Goal: Task Accomplishment & Management: Manage account settings

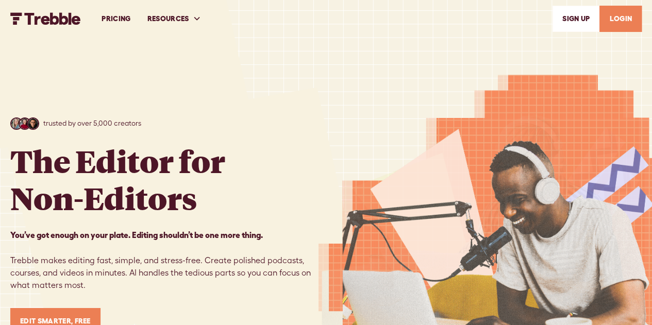
click at [618, 18] on link "LOGIN" at bounding box center [620, 19] width 42 height 26
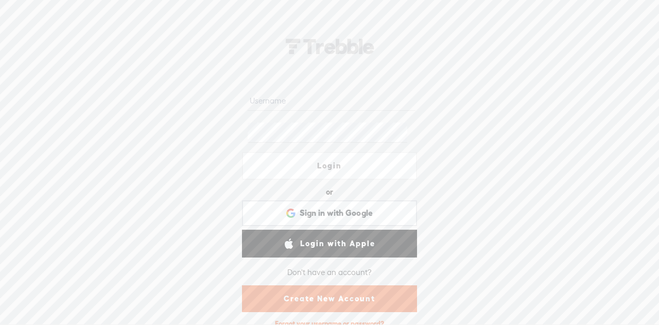
click at [343, 104] on input "text" at bounding box center [331, 101] width 167 height 20
type input "mpalanski"
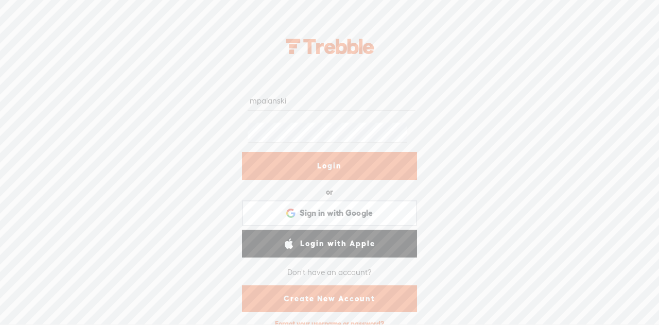
click at [347, 156] on link "Login" at bounding box center [329, 166] width 175 height 28
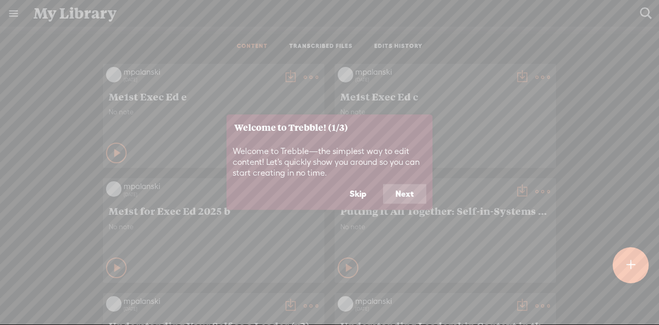
click at [394, 194] on button "Next" at bounding box center [404, 194] width 43 height 20
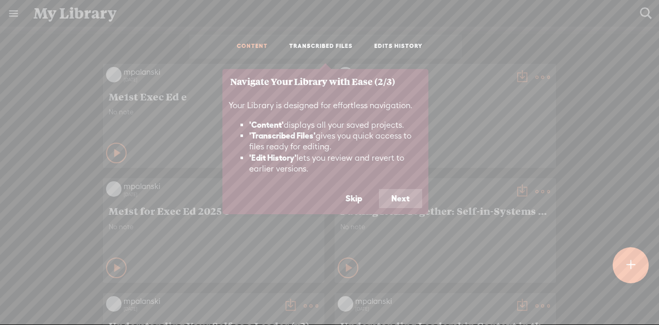
click at [394, 194] on button "Next" at bounding box center [400, 199] width 43 height 20
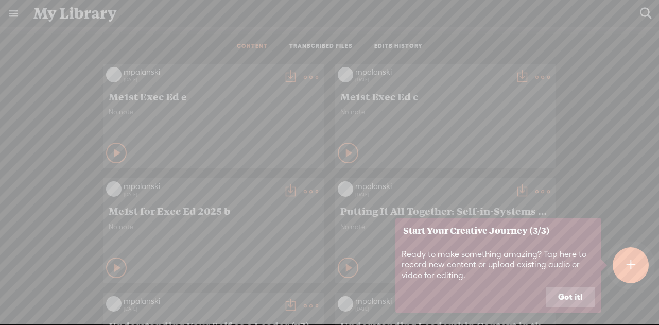
click at [565, 293] on button "Got it!" at bounding box center [570, 297] width 49 height 20
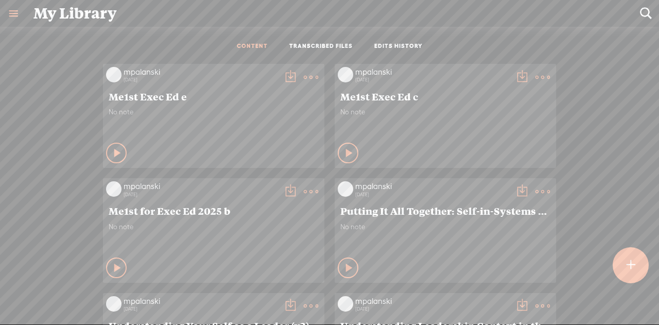
click at [625, 257] on div at bounding box center [631, 265] width 36 height 36
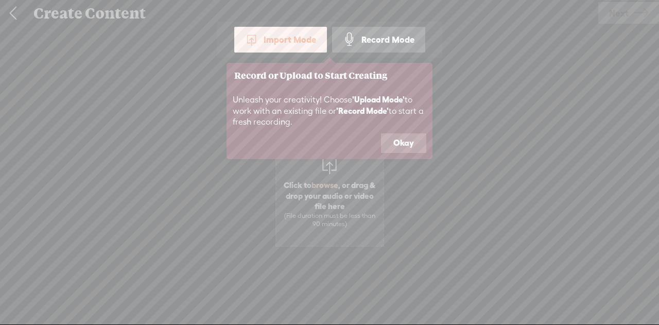
click at [400, 148] on button "Okay" at bounding box center [403, 143] width 45 height 20
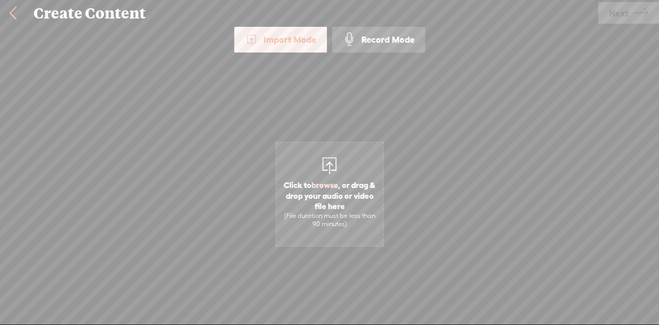
click at [10, 14] on link at bounding box center [13, 13] width 26 height 27
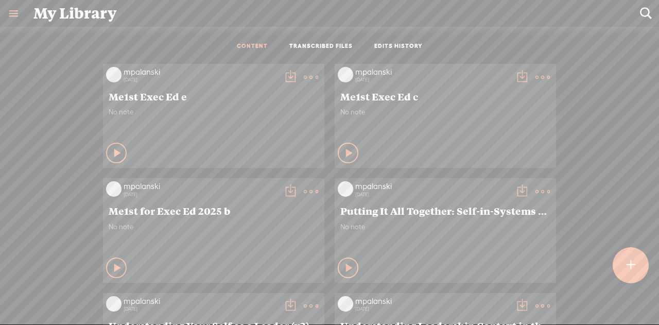
click at [333, 41] on ul "CONTENT TRANSCRIBED FILES EDITS HISTORY" at bounding box center [329, 47] width 273 height 24
click at [333, 47] on link "TRANSCRIBED FILES" at bounding box center [321, 46] width 63 height 9
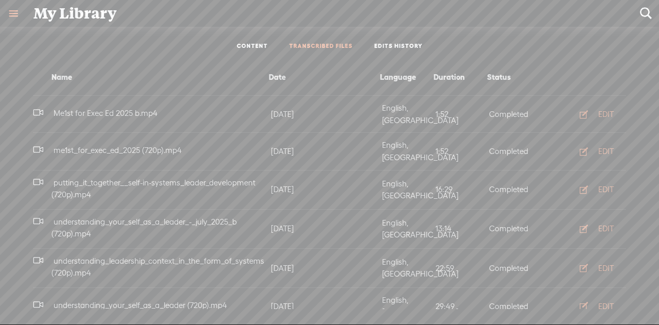
click at [257, 48] on link "CONTENT" at bounding box center [252, 46] width 31 height 9
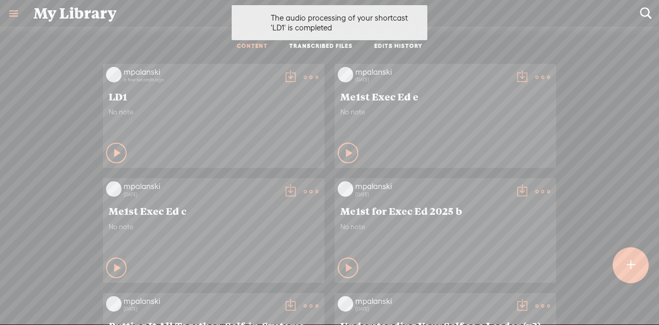
click at [233, 101] on div "LD1" at bounding box center [213, 97] width 215 height 18
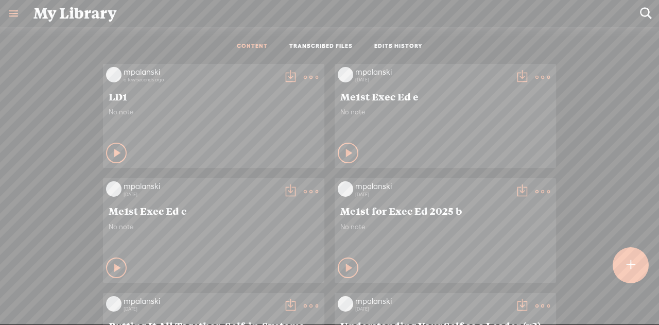
click at [305, 79] on t at bounding box center [311, 77] width 14 height 14
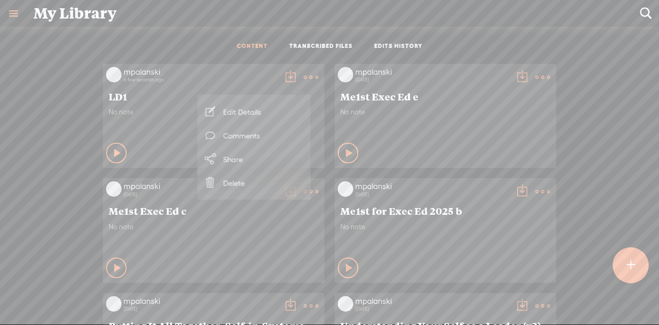
click at [262, 112] on link "Edit Details" at bounding box center [253, 112] width 103 height 24
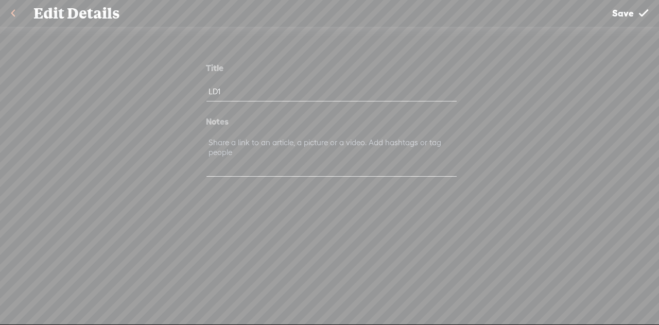
click at [12, 13] on link at bounding box center [13, 13] width 26 height 27
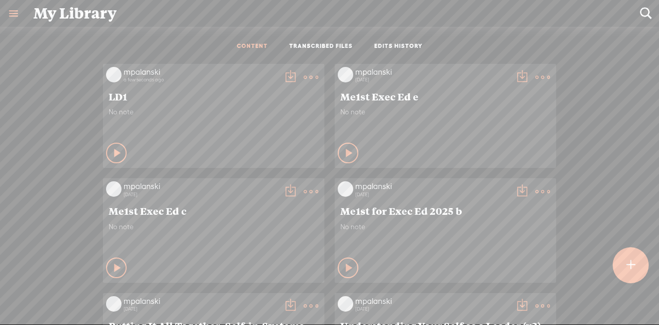
click at [113, 154] on icon at bounding box center [118, 153] width 10 height 10
click at [316, 45] on link "TRANSCRIBED FILES" at bounding box center [321, 46] width 63 height 9
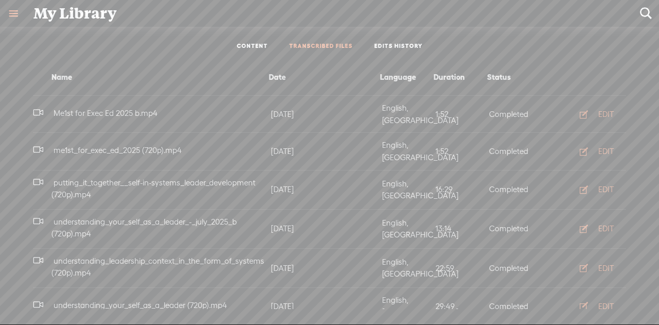
click at [265, 40] on ul "CONTENT TRANSCRIBED FILES EDITS HISTORY" at bounding box center [329, 47] width 273 height 24
click at [261, 43] on link "CONTENT" at bounding box center [252, 46] width 31 height 9
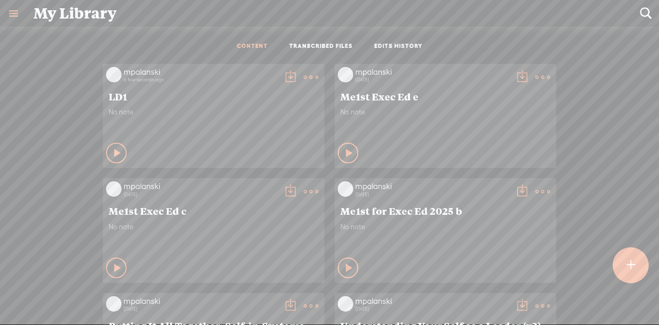
click at [345, 157] on icon at bounding box center [350, 153] width 10 height 10
click at [344, 149] on icon at bounding box center [349, 153] width 10 height 10
click at [385, 45] on link "EDITS HISTORY" at bounding box center [399, 46] width 48 height 9
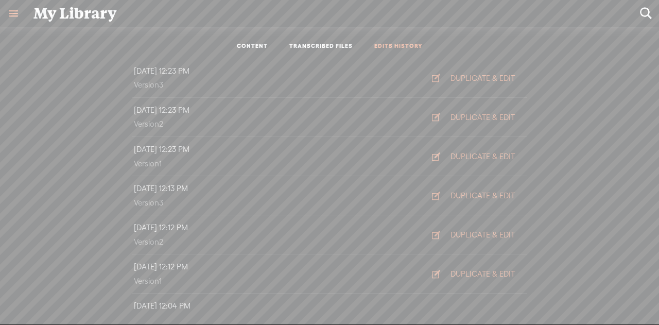
click at [251, 43] on link "CONTENT" at bounding box center [252, 46] width 31 height 9
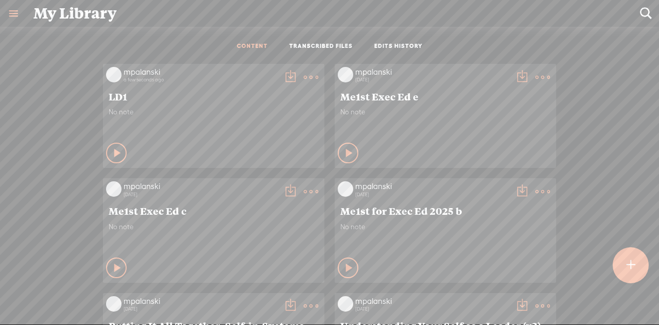
click at [181, 109] on span "No note" at bounding box center [214, 112] width 210 height 9
click at [304, 74] on t at bounding box center [311, 77] width 14 height 14
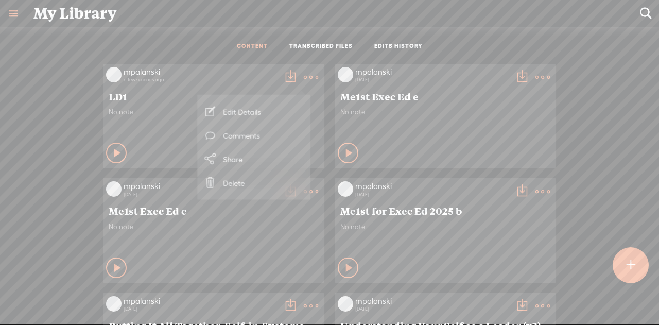
click at [300, 42] on link "TRANSCRIBED FILES" at bounding box center [321, 46] width 63 height 9
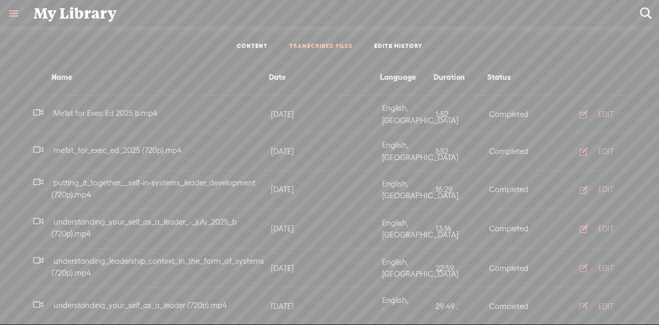
click at [137, 109] on span "Me1st for Exec Ed 2025 b.mp4" at bounding box center [106, 113] width 108 height 9
click at [251, 46] on link "CONTENT" at bounding box center [252, 46] width 31 height 9
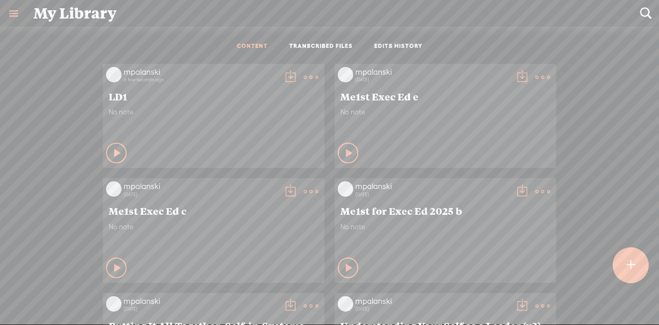
click at [307, 77] on t at bounding box center [311, 77] width 14 height 14
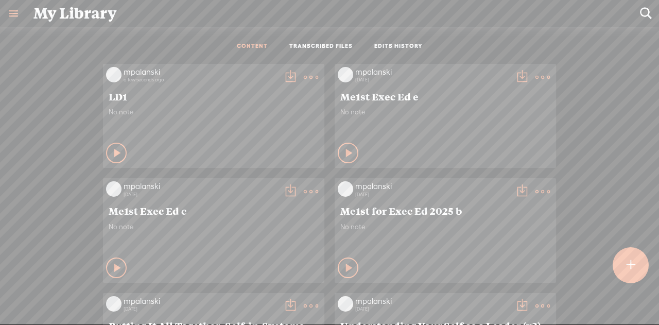
click at [203, 126] on div "No note" at bounding box center [214, 123] width 210 height 31
click at [306, 78] on t at bounding box center [311, 77] width 14 height 14
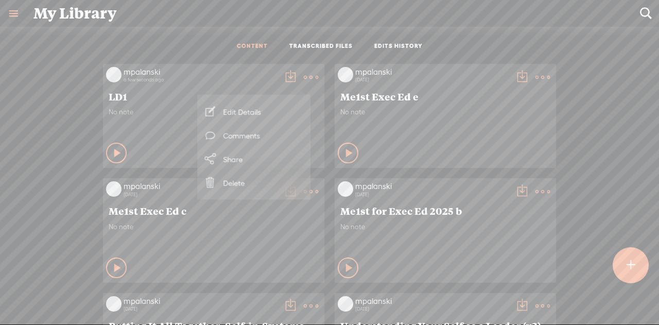
click at [12, 16] on link at bounding box center [13, 13] width 27 height 27
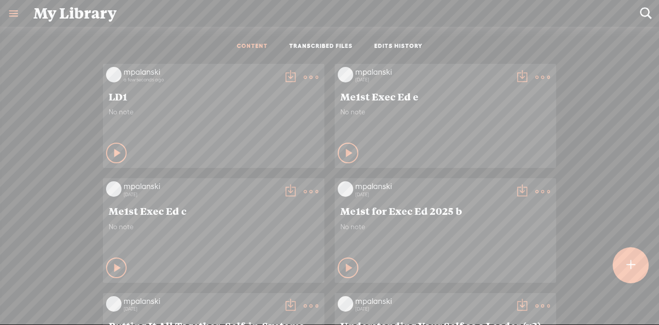
click at [183, 8] on body "You have 150 minutes of transcription remaining. Upgrade to increase your limit…" at bounding box center [329, 162] width 659 height 325
click at [304, 75] on t at bounding box center [311, 77] width 14 height 14
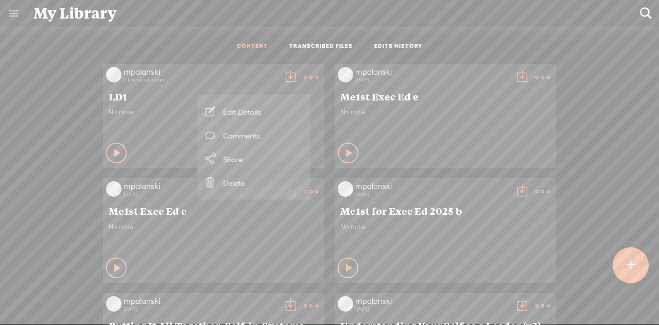
click at [253, 111] on link "Edit Details" at bounding box center [253, 112] width 103 height 24
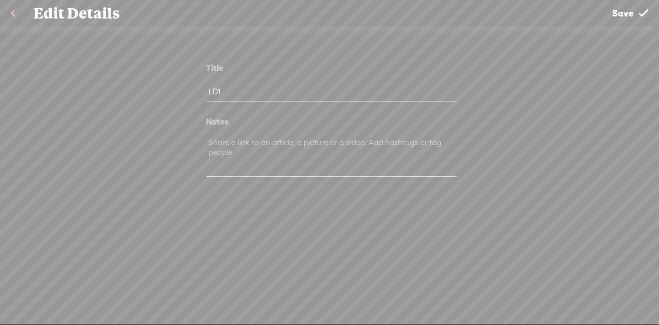
click at [10, 7] on link at bounding box center [13, 13] width 26 height 27
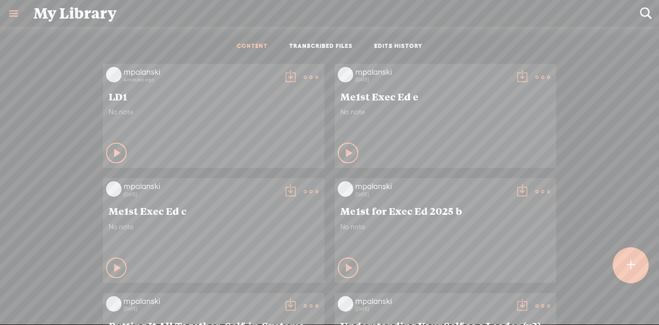
click at [316, 45] on link "TRANSCRIBED FILES" at bounding box center [321, 46] width 63 height 9
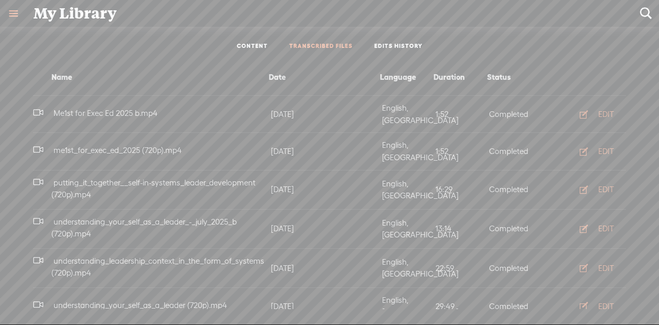
click at [99, 109] on span "Me1st for Exec Ed 2025 b.mp4" at bounding box center [106, 113] width 108 height 9
click at [382, 49] on link "EDITS HISTORY" at bounding box center [399, 46] width 48 height 9
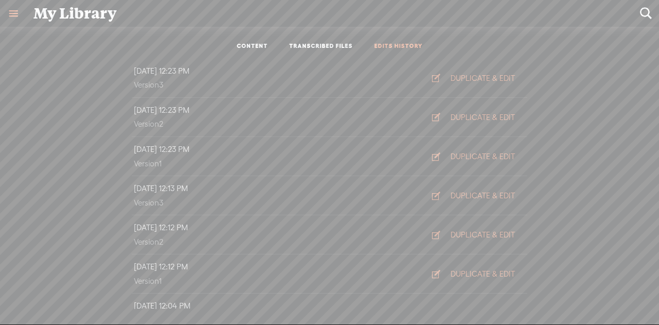
click at [252, 46] on link "CONTENT" at bounding box center [252, 46] width 31 height 9
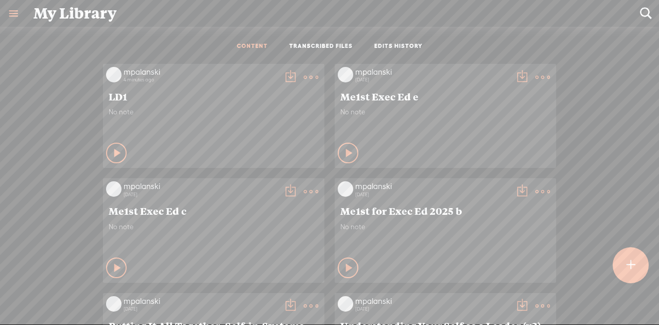
click at [627, 262] on t at bounding box center [631, 265] width 9 height 23
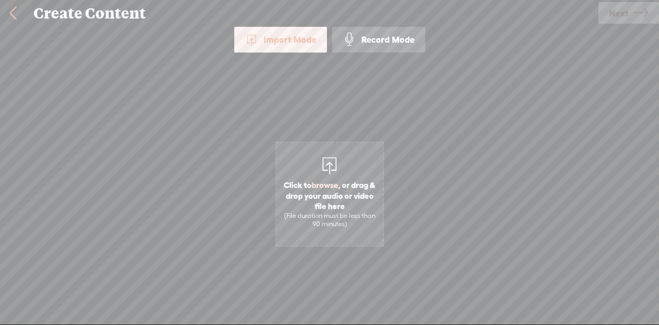
click at [12, 12] on link at bounding box center [13, 13] width 26 height 27
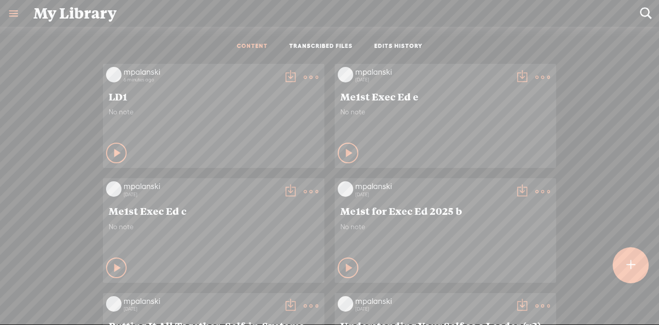
click at [157, 98] on span "LD1" at bounding box center [214, 96] width 210 height 12
click at [113, 150] on icon at bounding box center [118, 153] width 10 height 10
click at [112, 151] on icon at bounding box center [117, 153] width 10 height 10
click at [304, 78] on t at bounding box center [311, 77] width 14 height 14
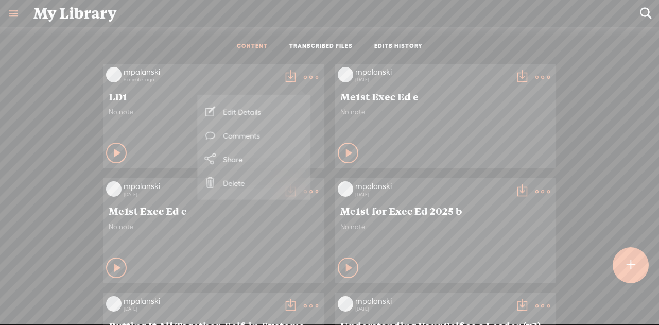
click at [263, 181] on link "Delete" at bounding box center [253, 183] width 103 height 24
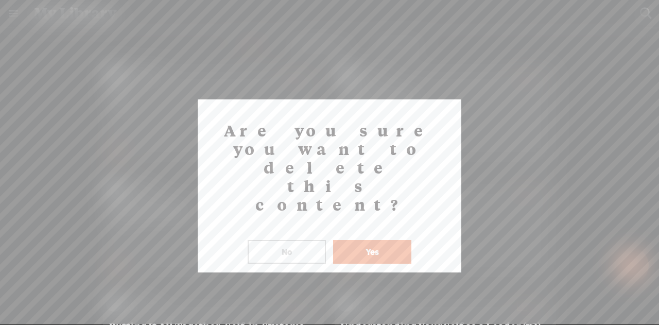
click at [374, 240] on button "Yes" at bounding box center [372, 252] width 78 height 24
